Goal: Check status

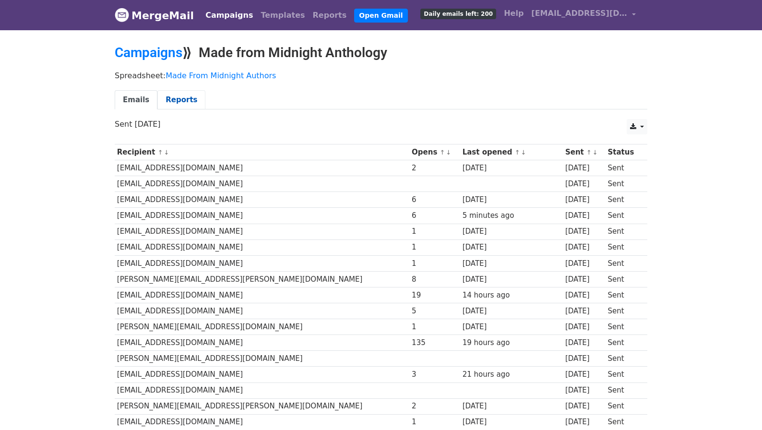
click at [179, 102] on link "Reports" at bounding box center [181, 100] width 48 height 20
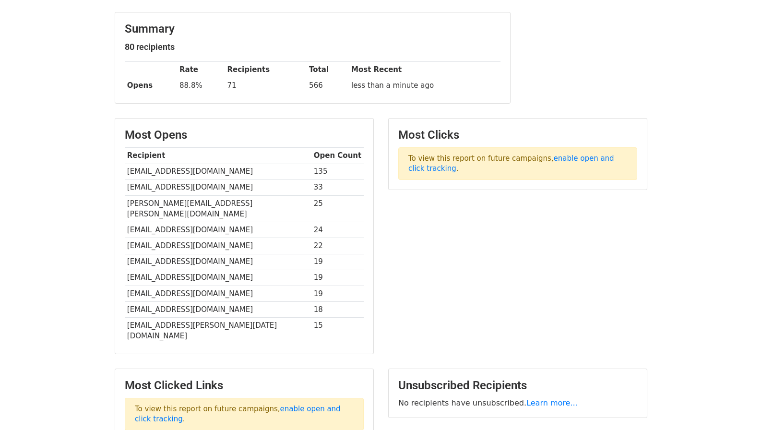
scroll to position [111, 0]
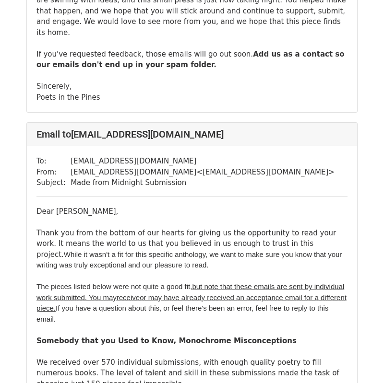
scroll to position [7114, 0]
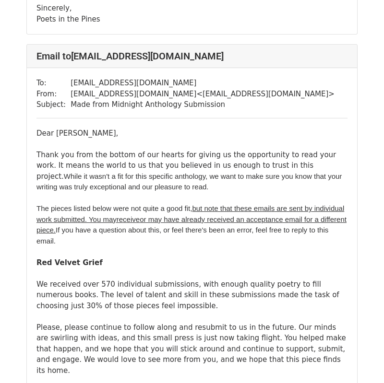
scroll to position [20214, 0]
